Goal: Task Accomplishment & Management: Manage account settings

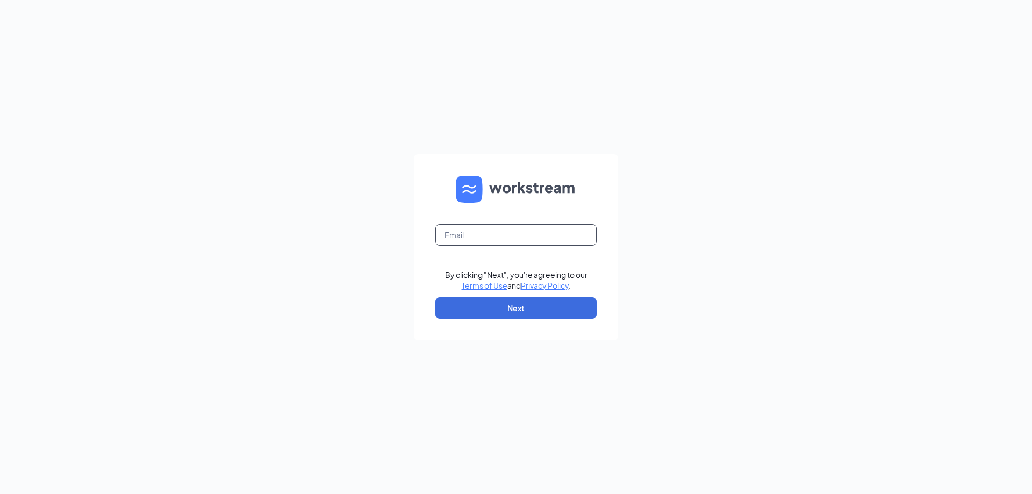
click at [549, 239] on input "text" at bounding box center [515, 235] width 161 height 22
click at [0, 493] on com-1password-button at bounding box center [0, 494] width 0 height 0
click at [536, 233] on input "text" at bounding box center [515, 235] width 161 height 22
type input "wooddale@mathnasium.com"
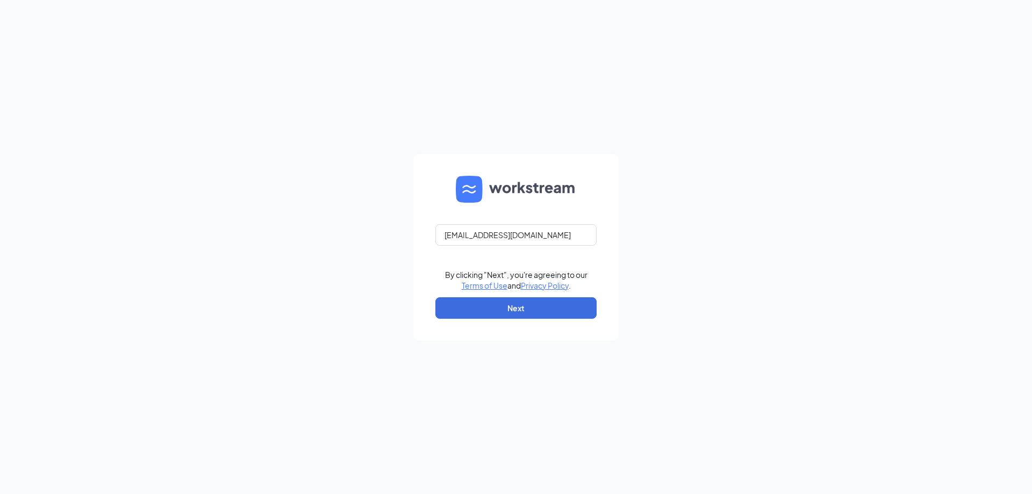
click at [659, 211] on div "wooddale@mathnasium.com By clicking "Next", you're agreeing to our Terms of Use…" at bounding box center [516, 247] width 1032 height 494
click at [574, 303] on button "Next" at bounding box center [515, 308] width 161 height 22
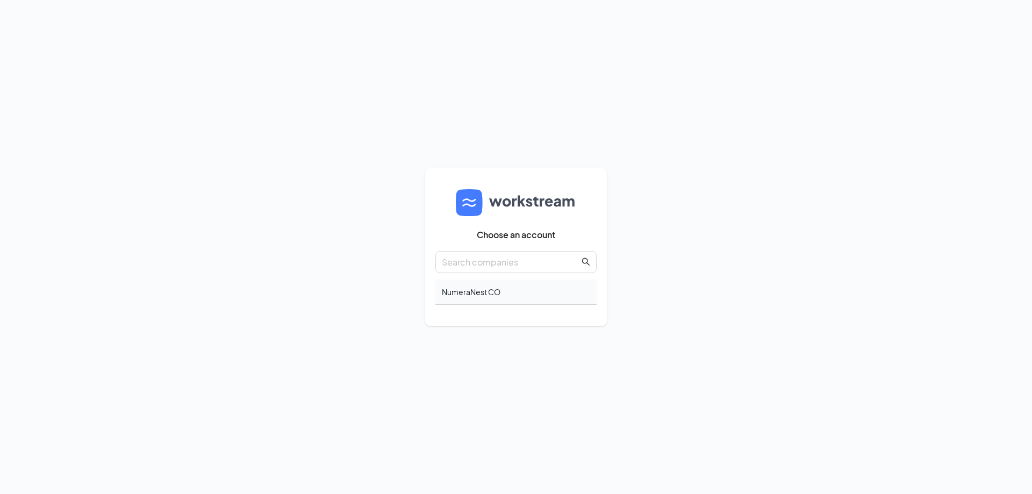
click at [492, 297] on div "NumeraNest CO" at bounding box center [515, 292] width 161 height 25
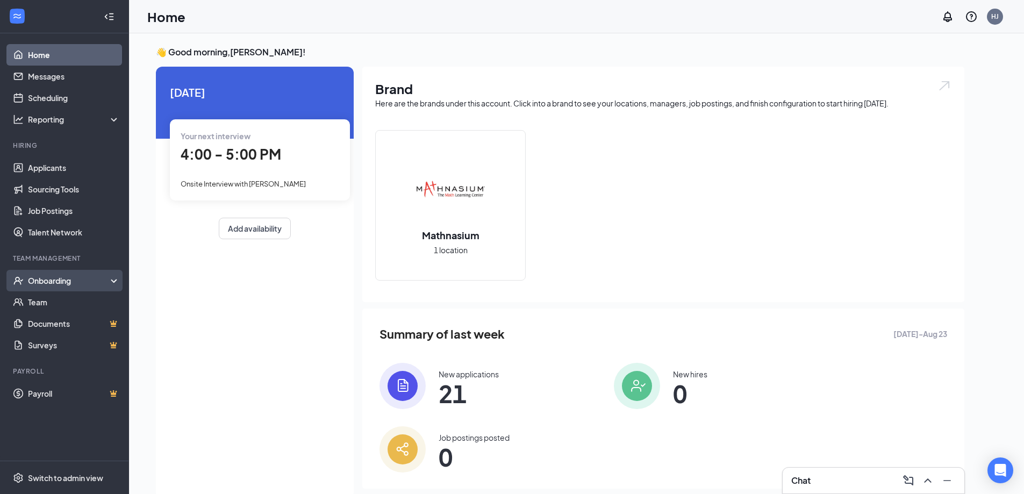
click at [48, 280] on div "Onboarding" at bounding box center [69, 280] width 83 height 11
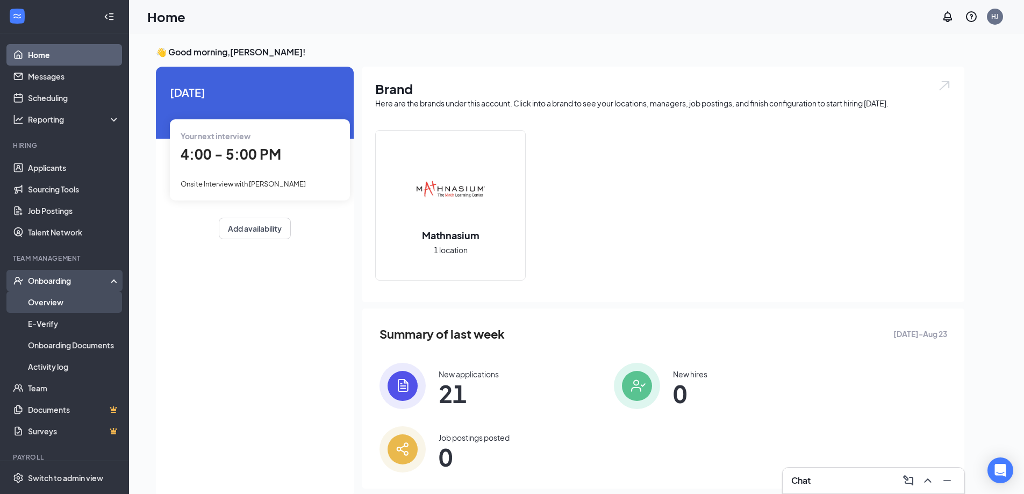
click at [52, 307] on link "Overview" at bounding box center [74, 302] width 92 height 22
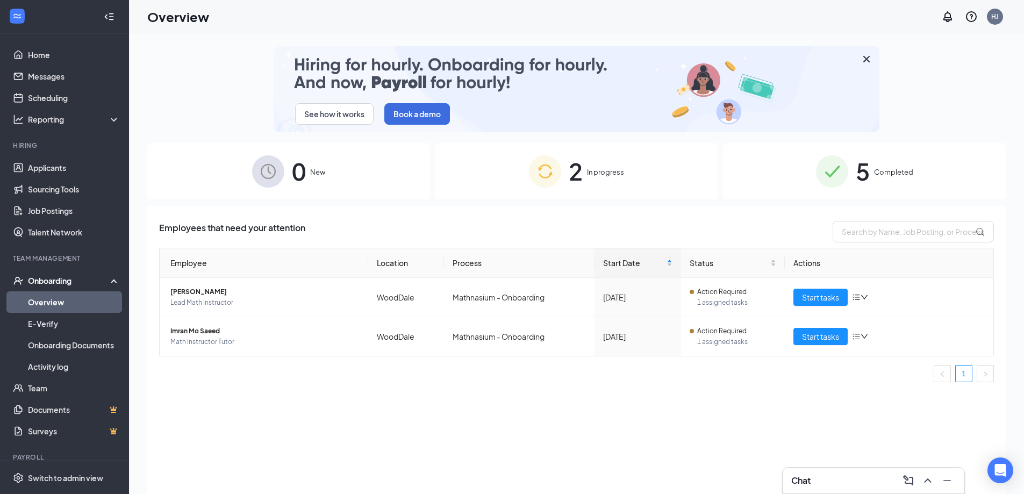
click at [584, 182] on div "2 In progress" at bounding box center [576, 171] width 283 height 56
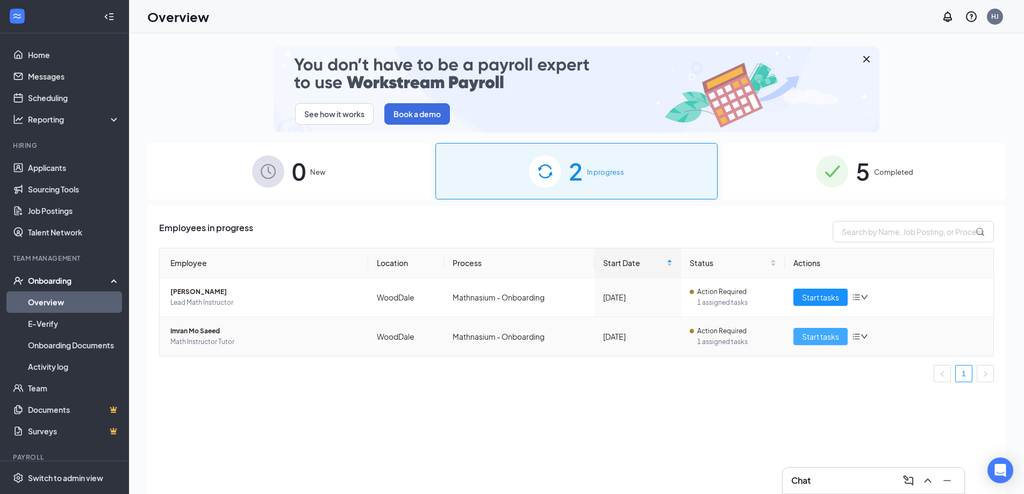
click at [828, 334] on span "Start tasks" at bounding box center [820, 337] width 37 height 12
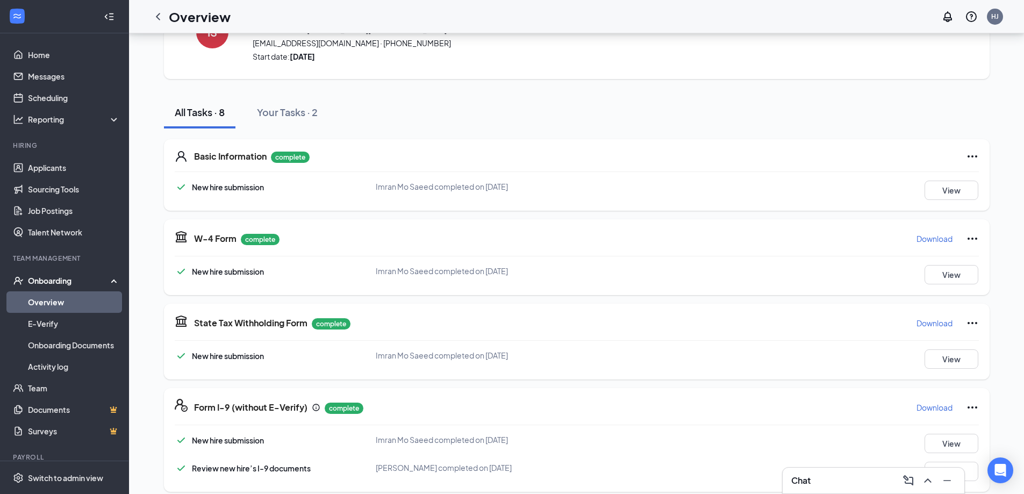
scroll to position [208, 0]
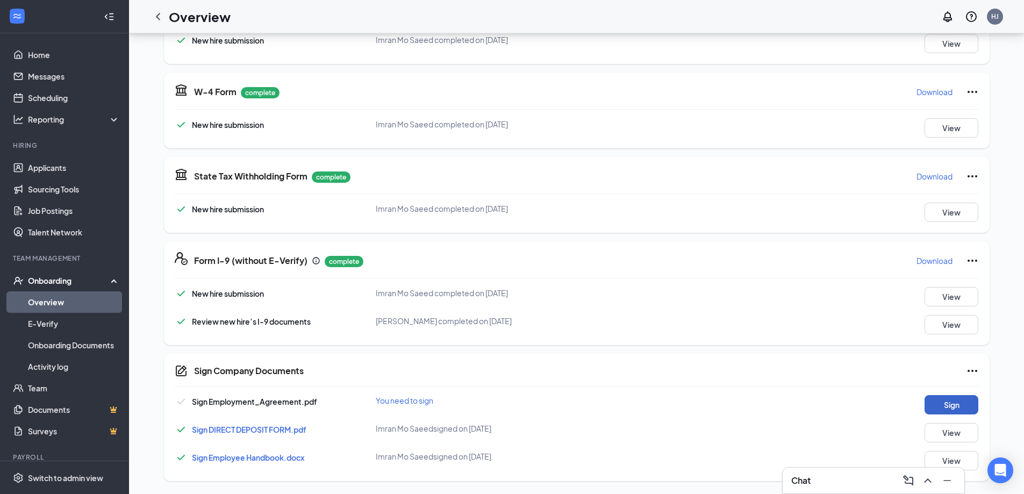
click at [926, 400] on button "Sign" at bounding box center [952, 404] width 54 height 19
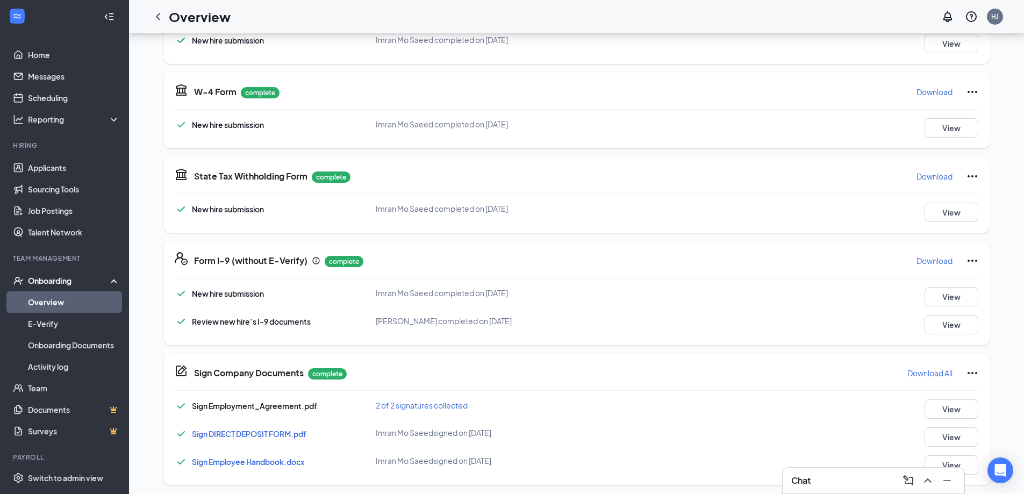
click at [72, 299] on link "Overview" at bounding box center [74, 302] width 92 height 22
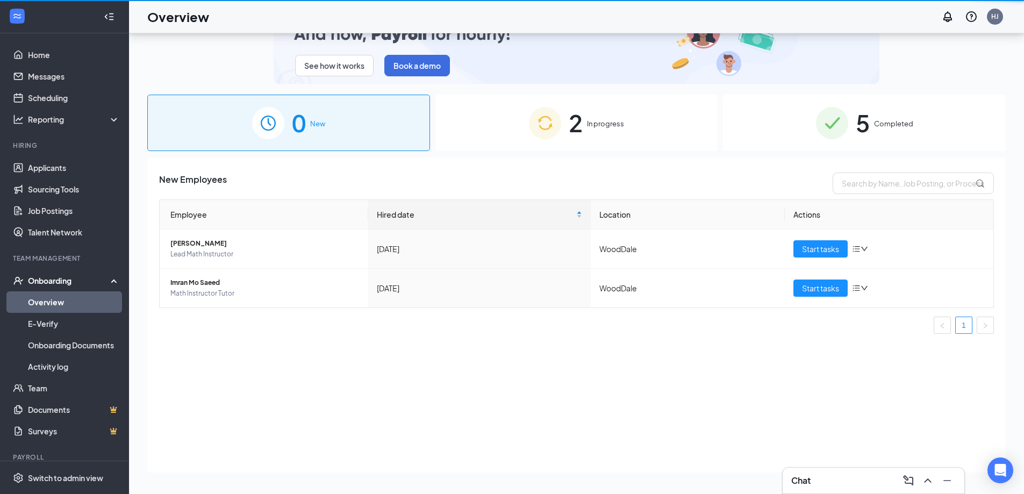
scroll to position [48, 0]
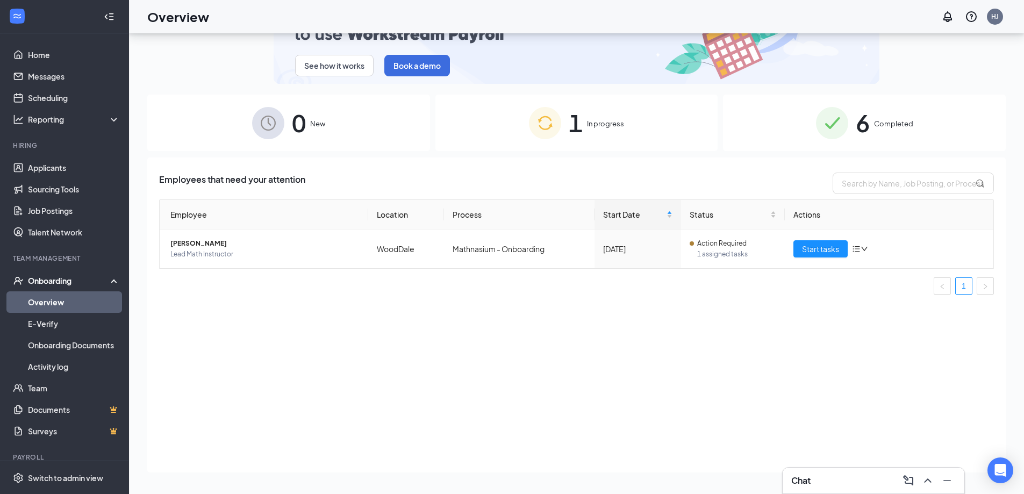
click at [854, 124] on div "6 Completed" at bounding box center [864, 123] width 283 height 56
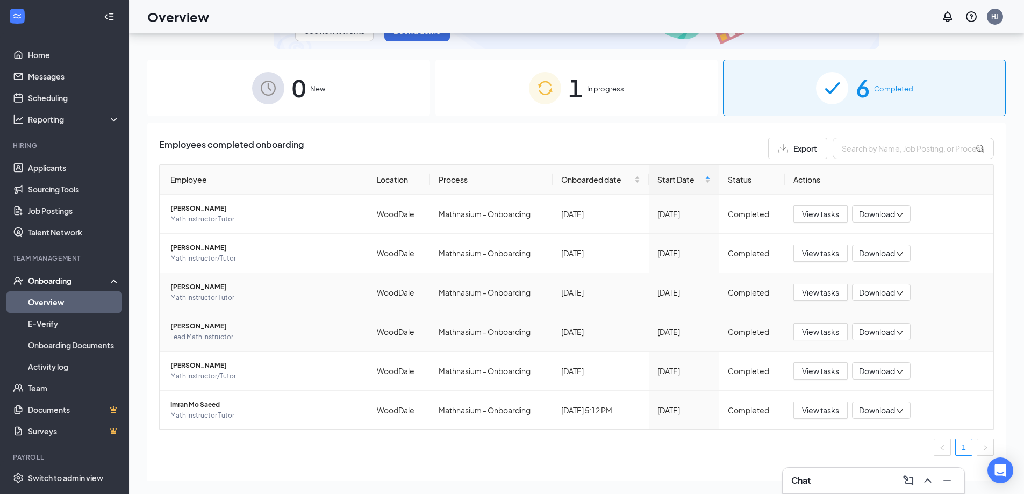
scroll to position [54, 0]
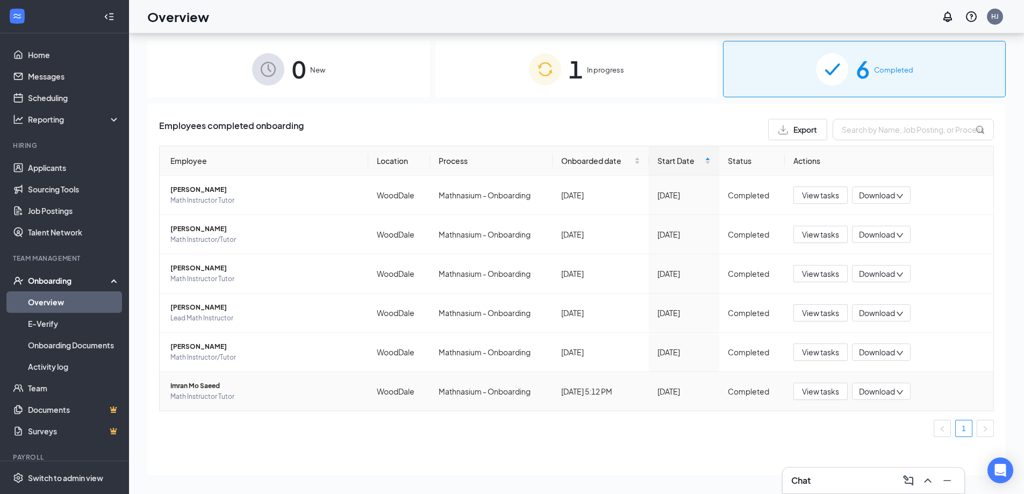
click at [193, 384] on span "Imran Mo Saeed" at bounding box center [264, 386] width 189 height 11
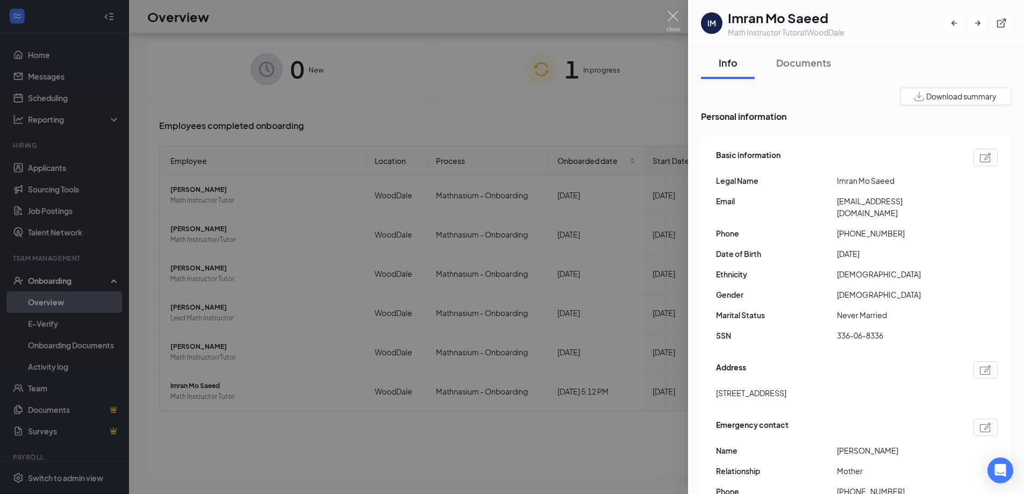
click at [871, 227] on span "[PHONE_NUMBER]" at bounding box center [897, 233] width 121 height 12
copy span "16308271820"
click at [850, 248] on span "[DATE]" at bounding box center [897, 254] width 121 height 12
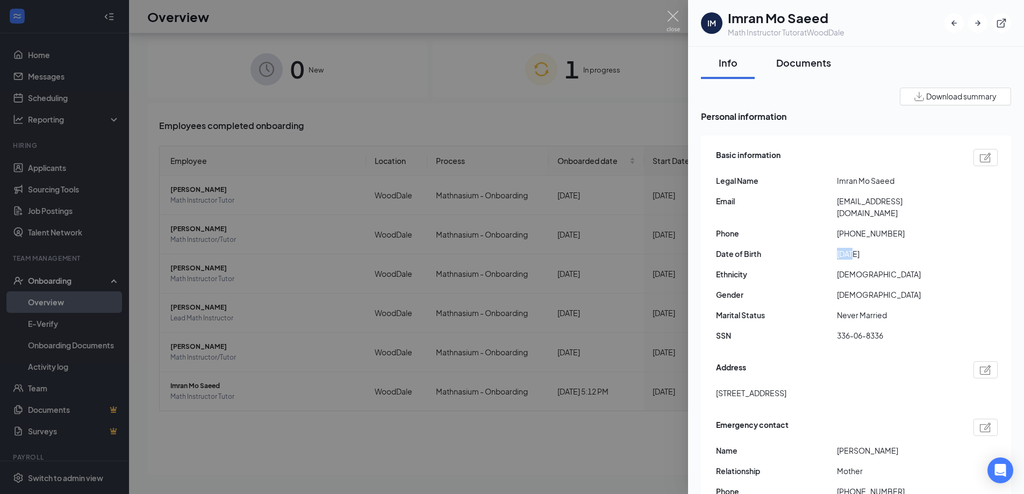
click at [802, 63] on div "Documents" at bounding box center [803, 62] width 55 height 13
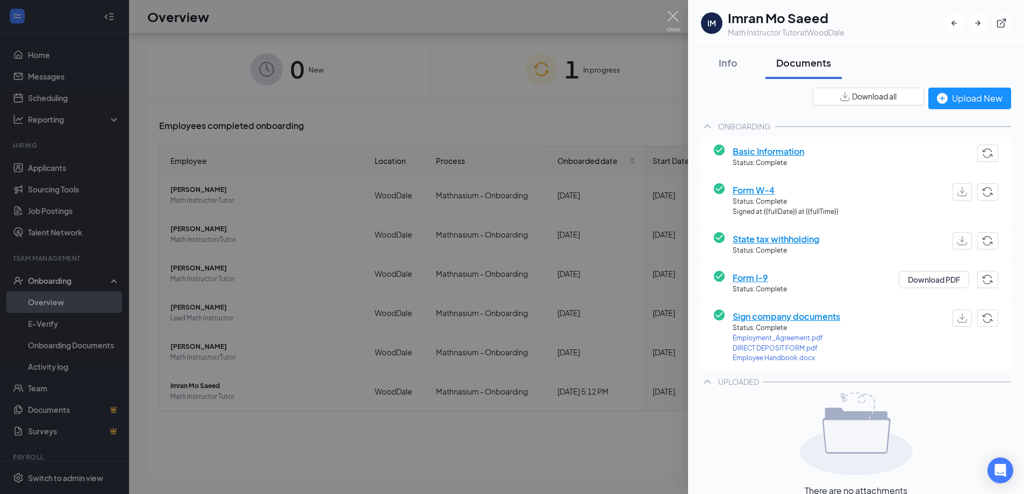
click at [612, 128] on div at bounding box center [512, 247] width 1024 height 494
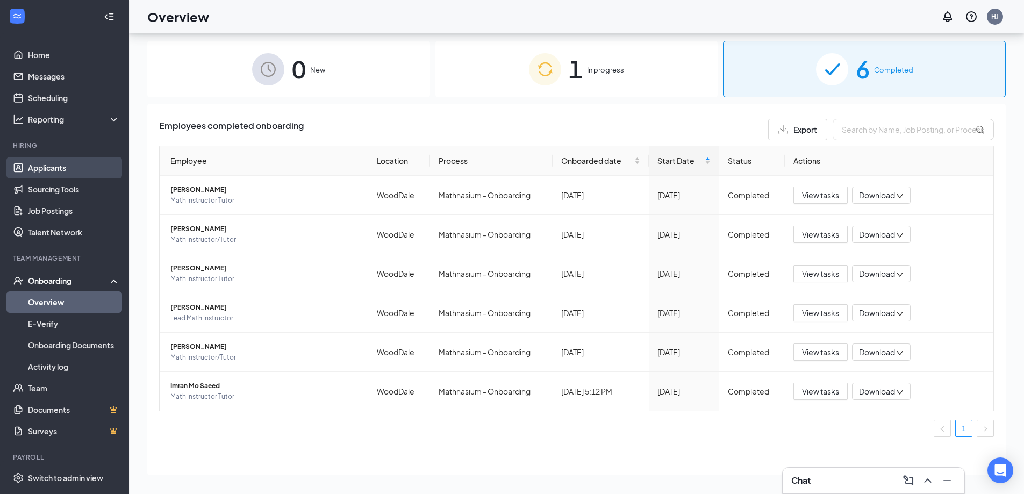
click at [54, 166] on link "Applicants" at bounding box center [74, 168] width 92 height 22
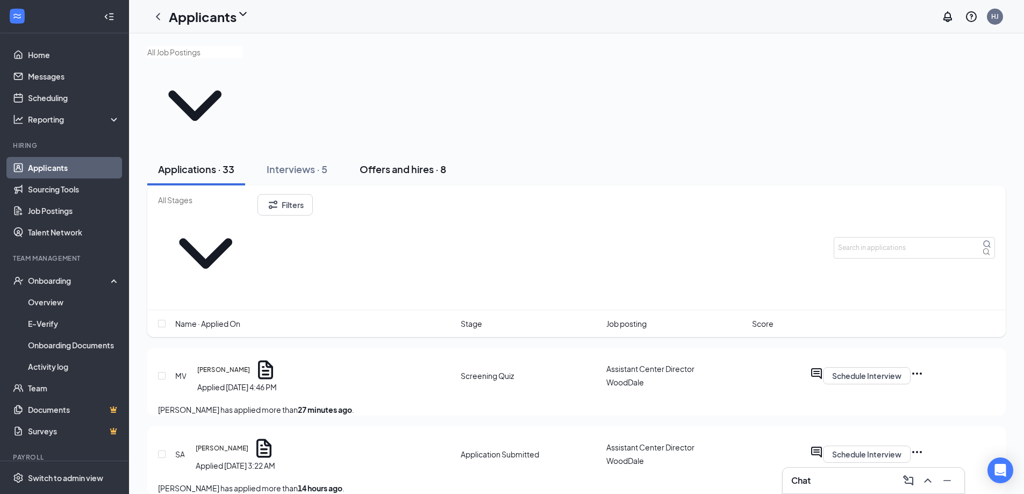
click at [424, 162] on div "Offers and hires · 8" at bounding box center [403, 168] width 87 height 13
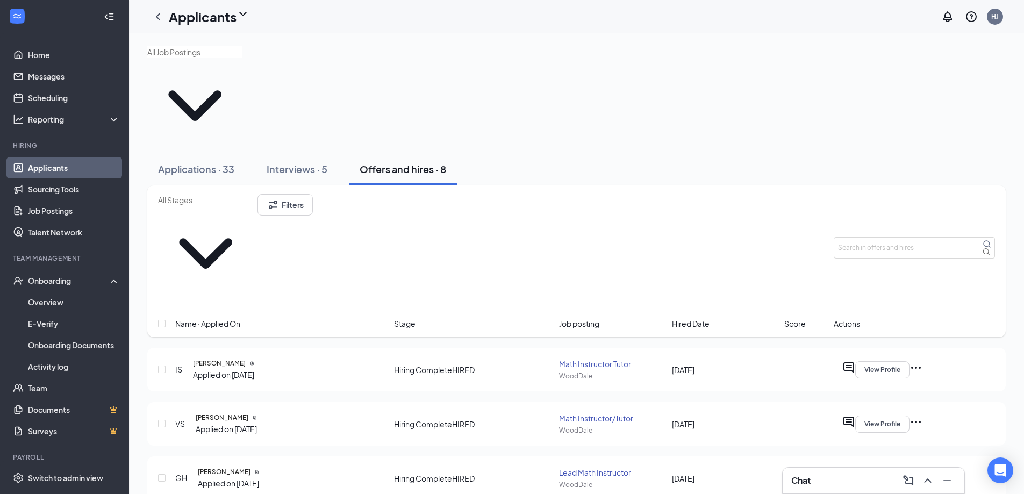
click at [223, 348] on div "IS [PERSON_NAME] Applied on [DATE] Hiring Complete HIRED Math Instructor [PERSO…" at bounding box center [576, 370] width 858 height 44
click at [222, 359] on h5 "[PERSON_NAME]" at bounding box center [219, 364] width 53 height 10
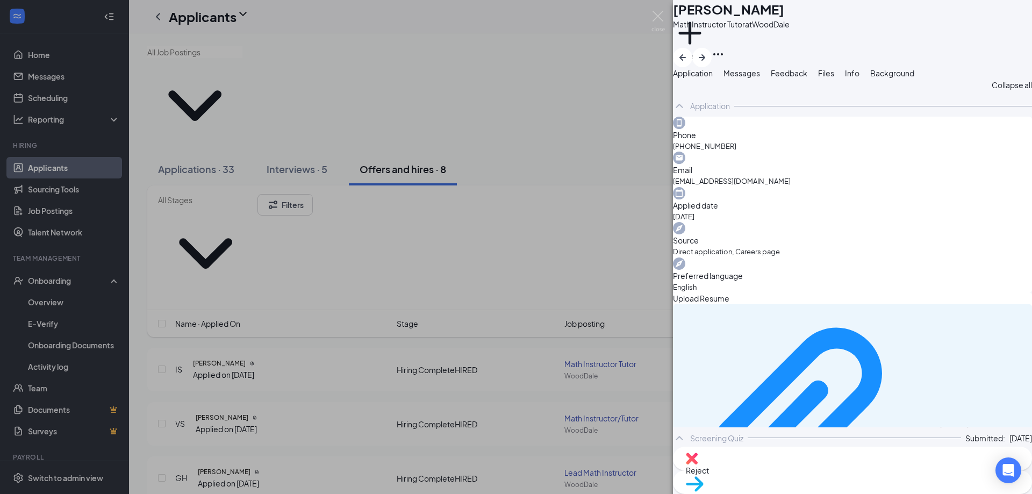
click at [914, 78] on span "Background" at bounding box center [892, 73] width 44 height 10
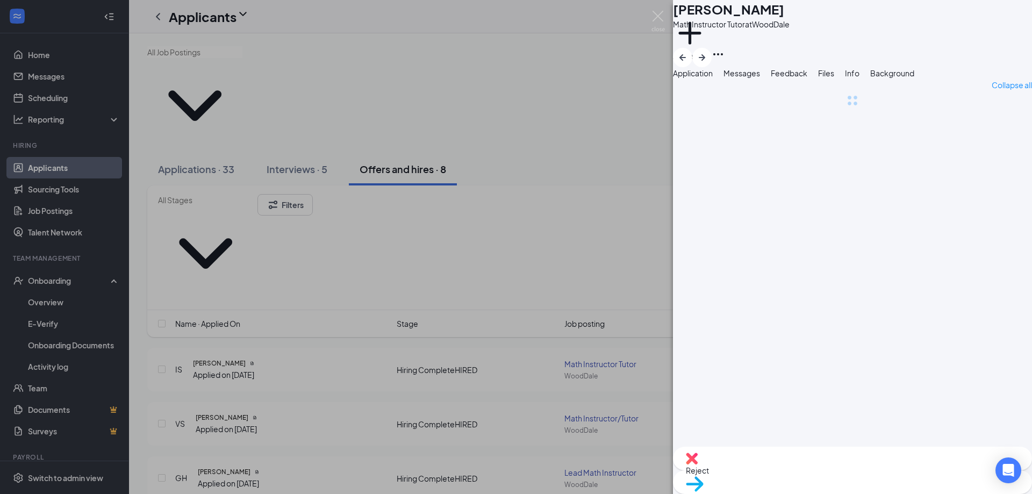
scroll to position [0, 44]
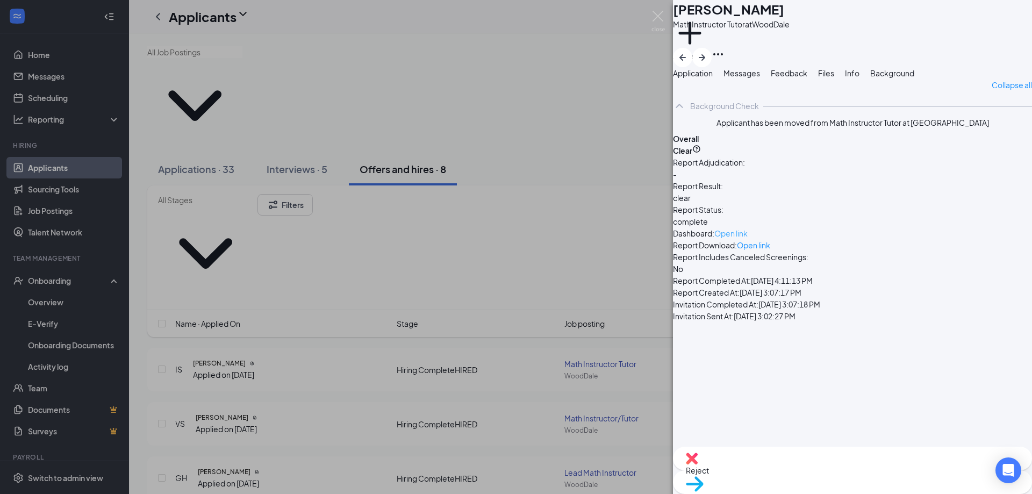
click at [748, 238] on span "Open link" at bounding box center [730, 233] width 33 height 10
click at [860, 78] on span "Info" at bounding box center [852, 73] width 15 height 10
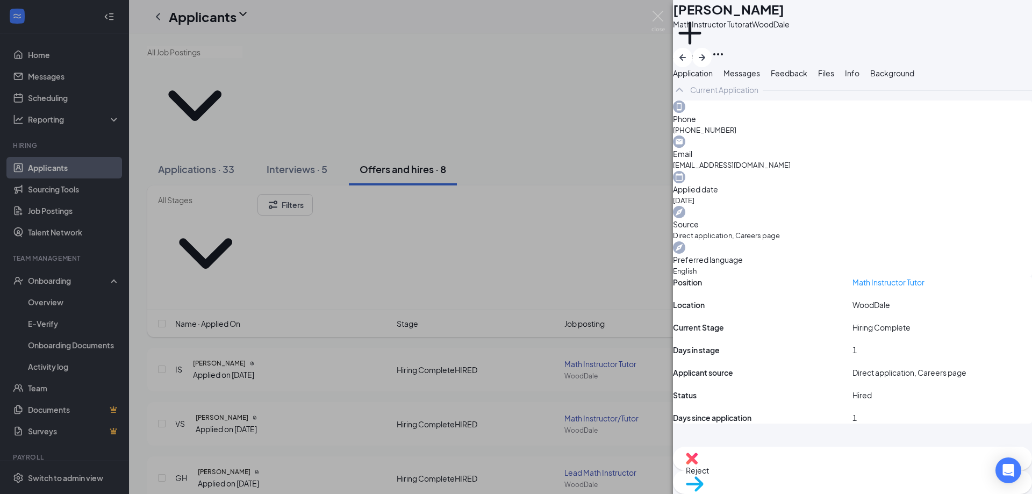
click at [913, 160] on span "[EMAIL_ADDRESS][DOMAIN_NAME]" at bounding box center [852, 165] width 359 height 11
copy span "[EMAIL_ADDRESS][DOMAIN_NAME]"
